Goal: Transaction & Acquisition: Purchase product/service

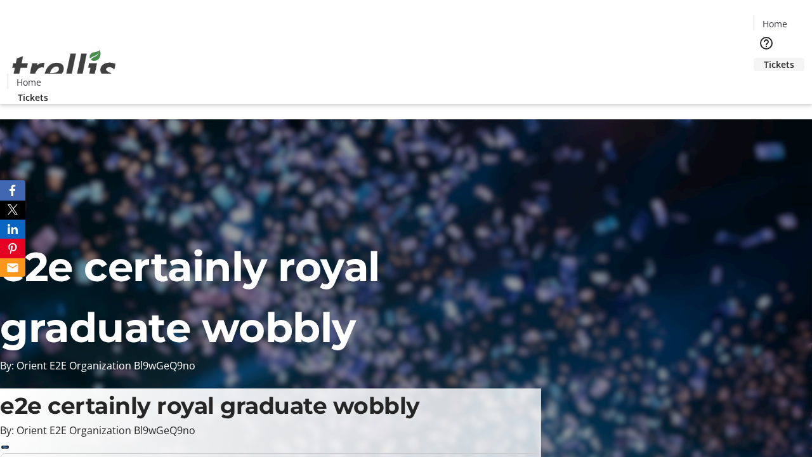
click at [764, 58] on span "Tickets" at bounding box center [779, 64] width 30 height 13
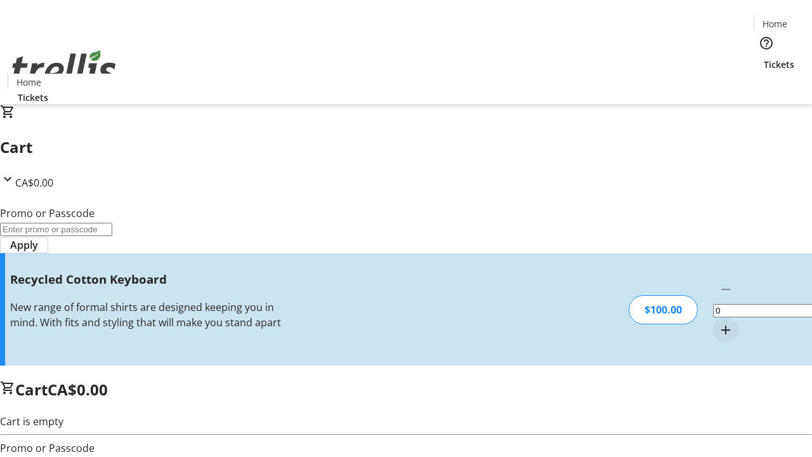
click at [718, 322] on mat-icon "Increment by one" at bounding box center [725, 329] width 15 height 15
type input "1"
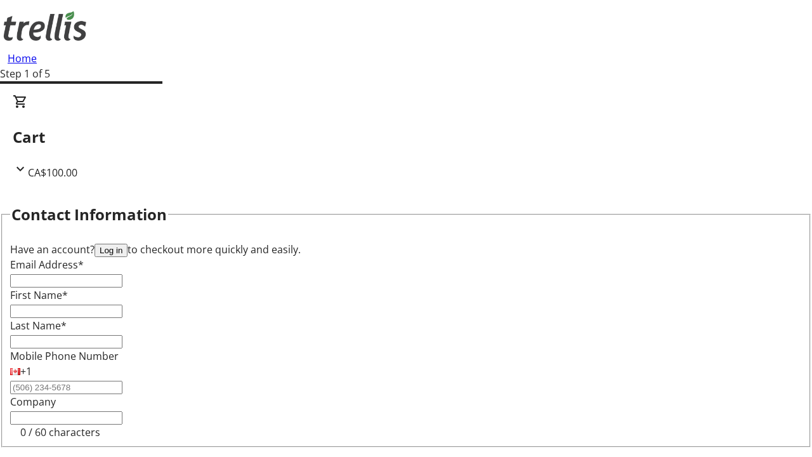
type input "FREE"
type input "[PERSON_NAME][EMAIL_ADDRESS][DOMAIN_NAME]"
type input "[PERSON_NAME]"
